Goal: Complete application form

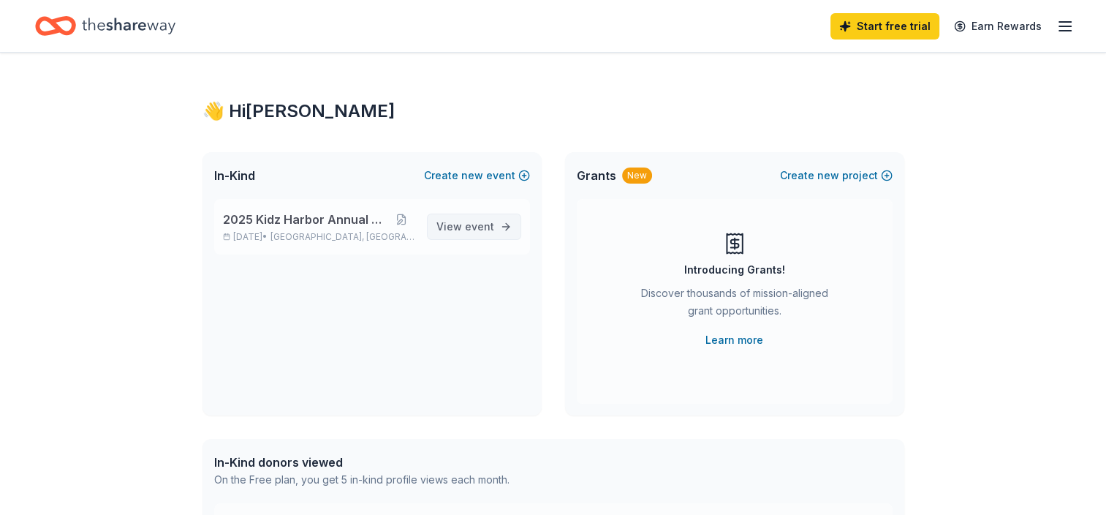
click at [476, 226] on span "event" at bounding box center [479, 226] width 29 height 12
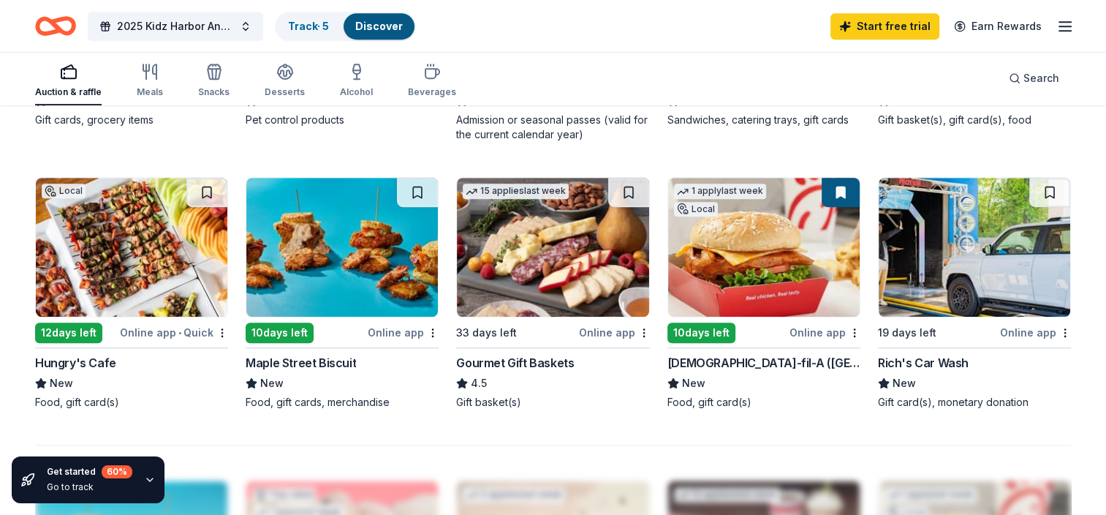
scroll to position [1024, 0]
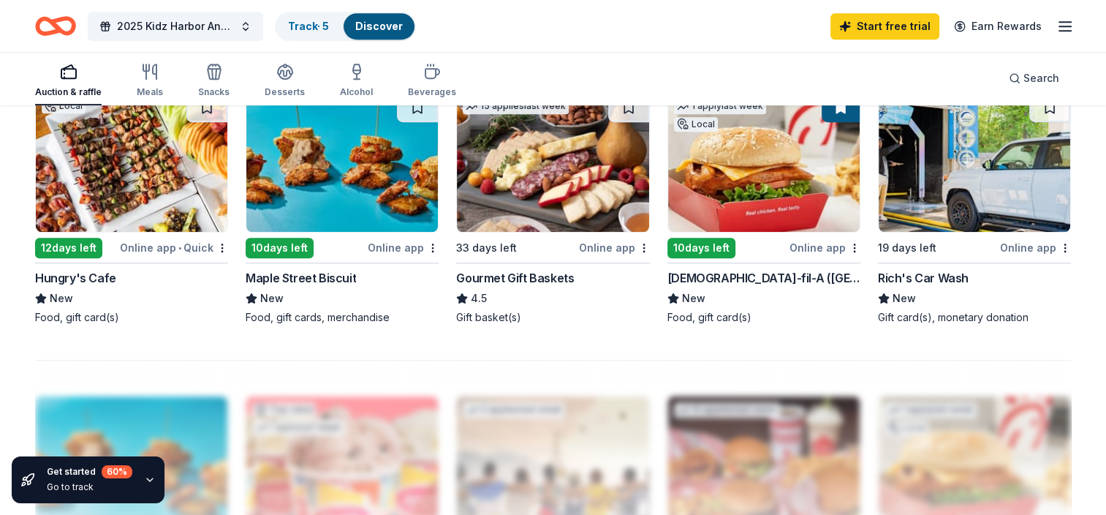
click at [709, 247] on div "10 days left" at bounding box center [702, 248] width 68 height 20
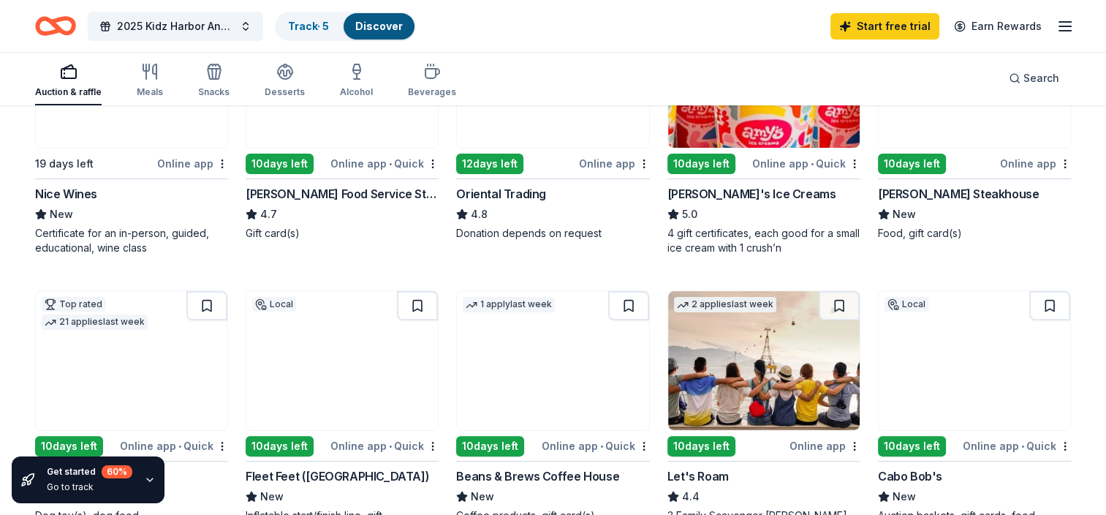
scroll to position [73, 0]
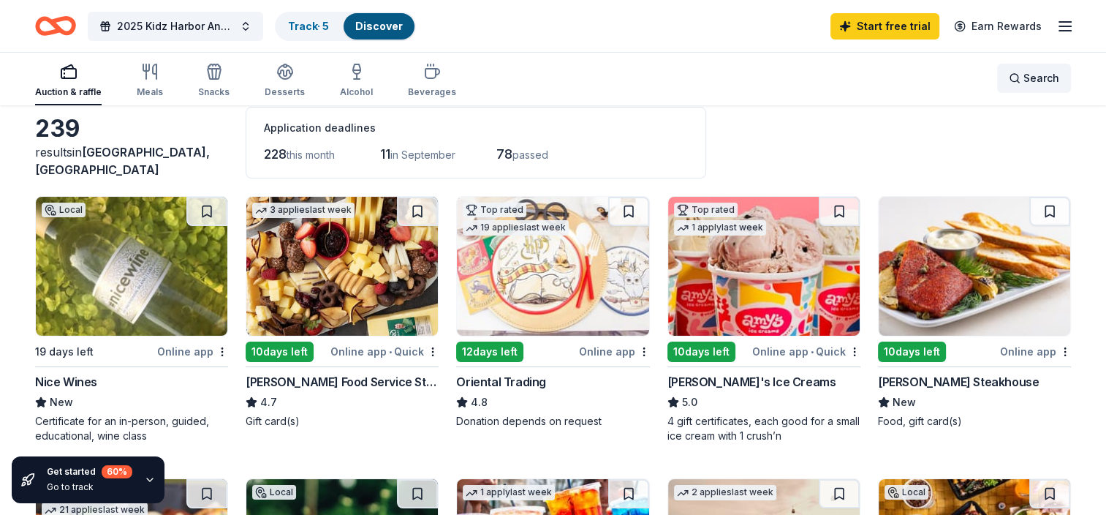
click at [1036, 78] on span "Search" at bounding box center [1042, 78] width 36 height 18
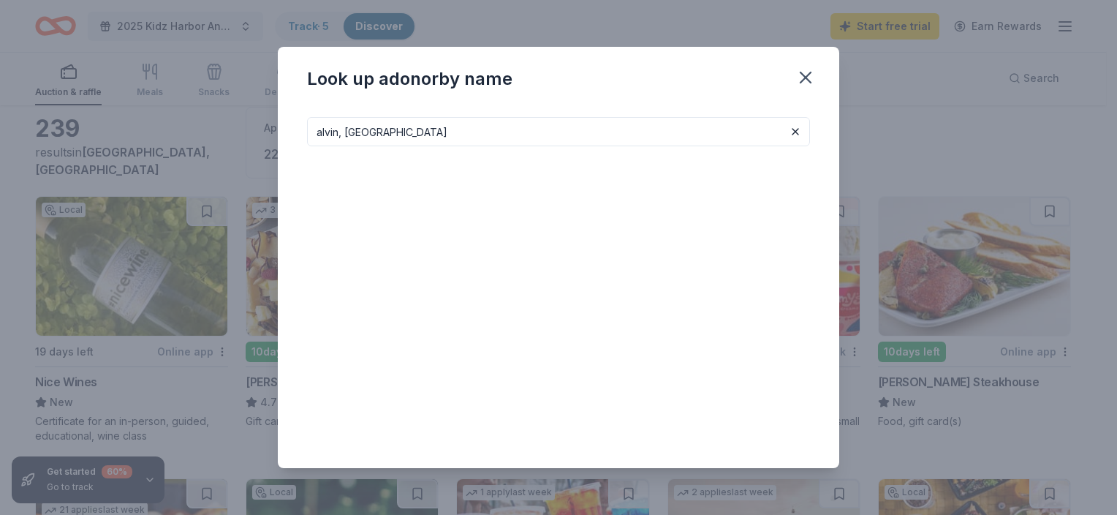
type input "alvin, tx"
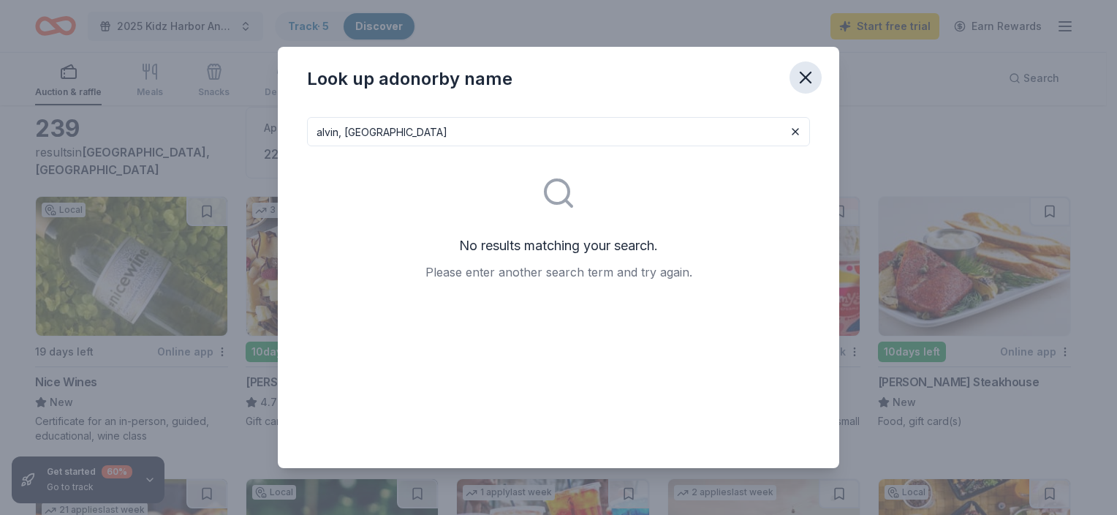
click at [802, 67] on icon "button" at bounding box center [806, 77] width 20 height 20
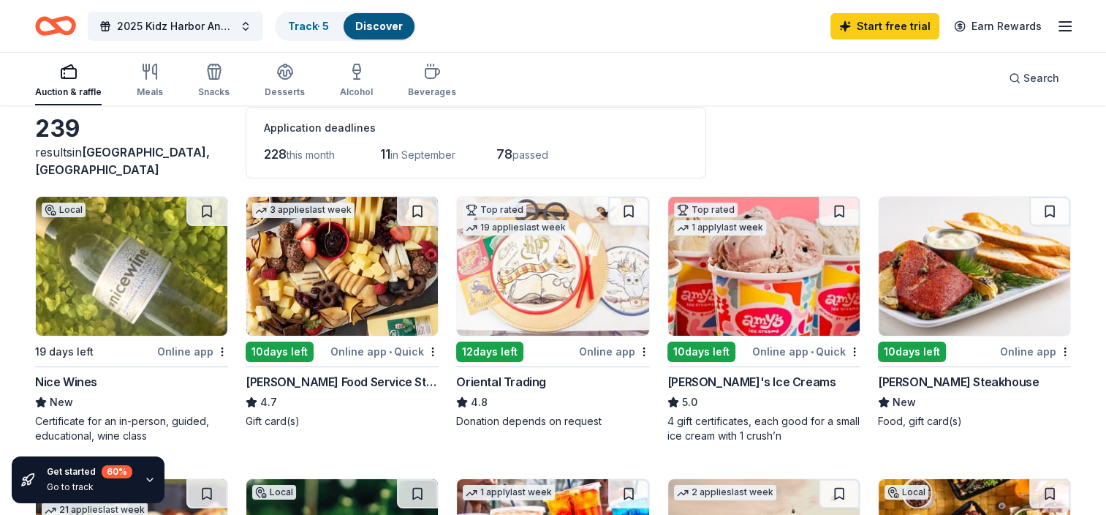
scroll to position [0, 0]
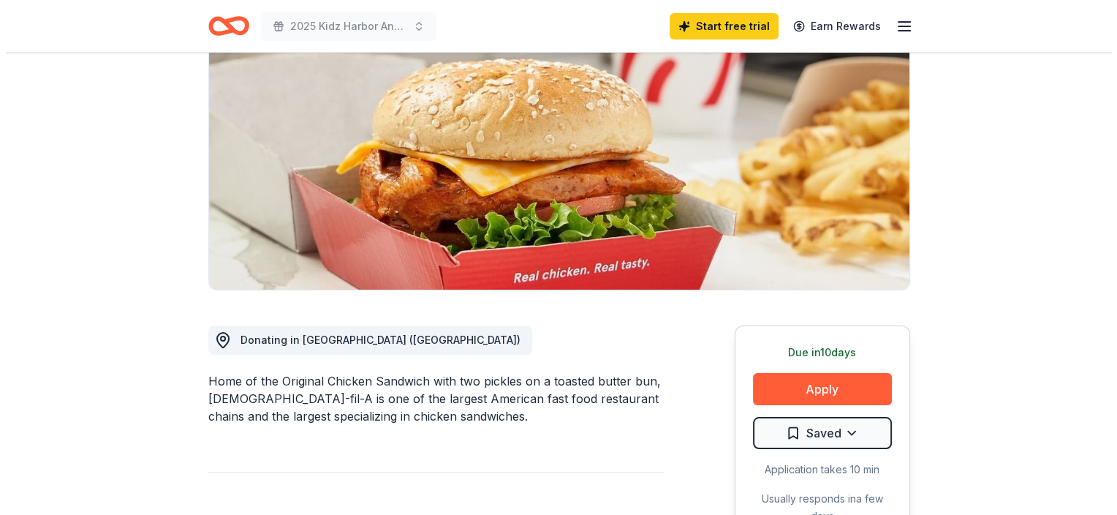
scroll to position [219, 0]
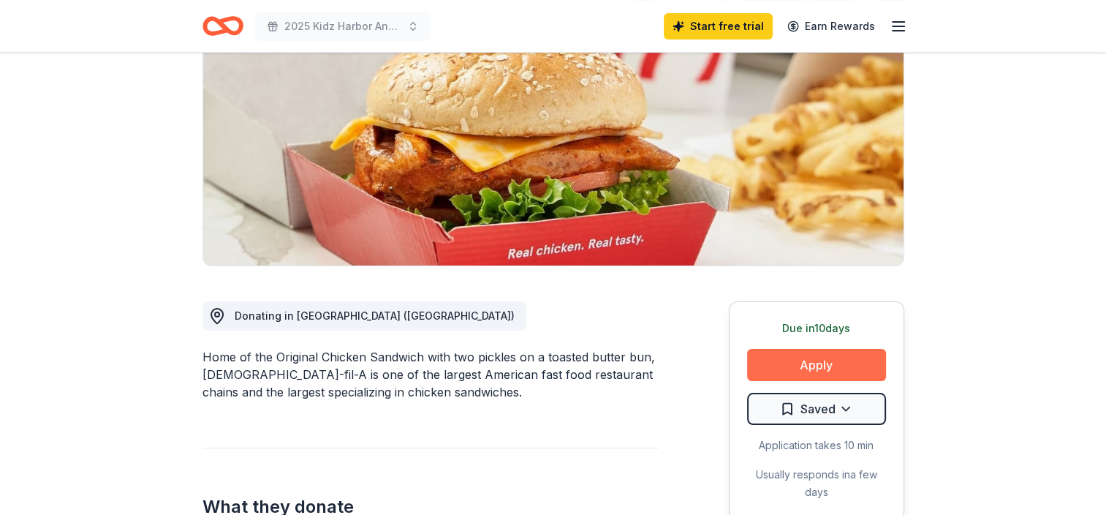
click at [807, 349] on button "Apply" at bounding box center [816, 365] width 139 height 32
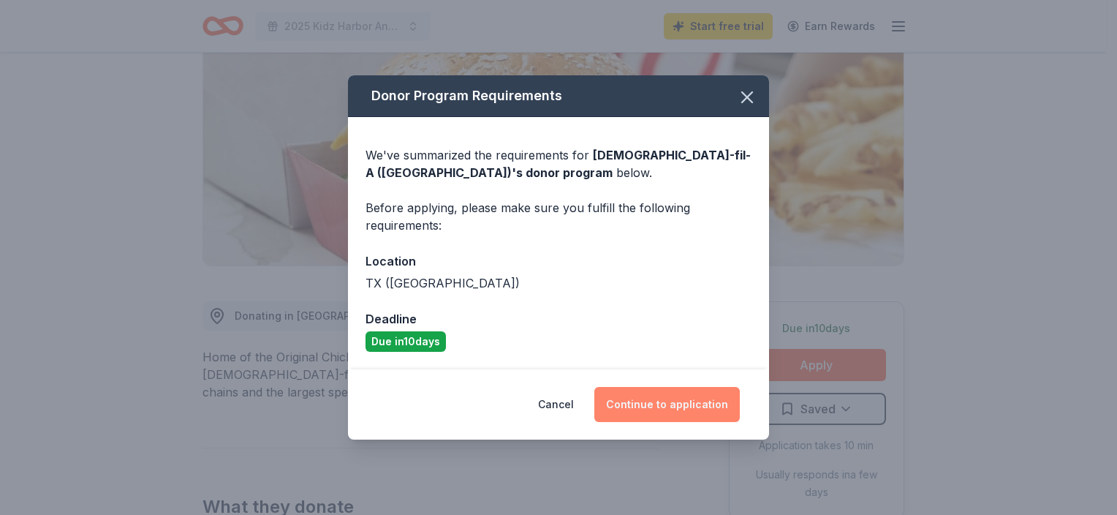
click at [659, 392] on button "Continue to application" at bounding box center [668, 404] width 146 height 35
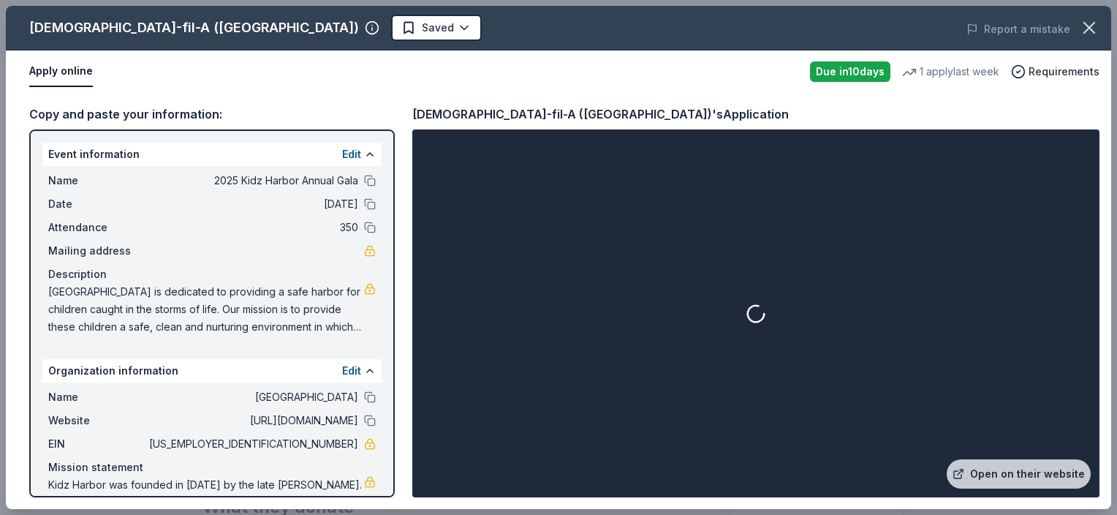
scroll to position [50, 0]
